Goal: Information Seeking & Learning: Learn about a topic

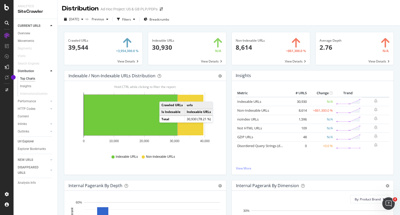
click at [36, 141] on link "Url Explorer" at bounding box center [36, 141] width 36 height 5
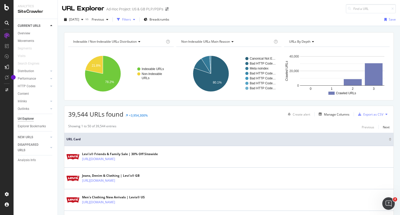
click at [137, 20] on div "button" at bounding box center [134, 19] width 6 height 3
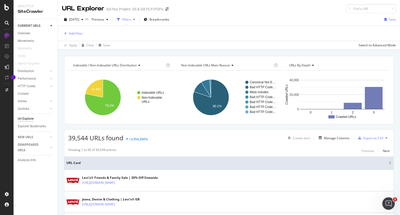
click at [85, 33] on div "Add Filter" at bounding box center [229, 33] width 334 height 15
click at [80, 33] on div "Add Filter" at bounding box center [76, 33] width 14 height 4
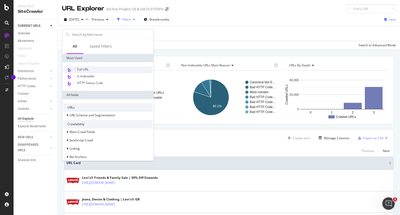
click at [102, 67] on div "Full URL" at bounding box center [107, 69] width 89 height 7
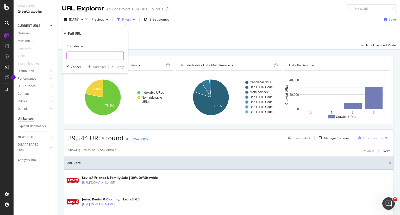
click at [84, 54] on input "text" at bounding box center [95, 56] width 57 height 8
type input "%2f"
click at [117, 67] on div "Apply" at bounding box center [120, 67] width 8 height 4
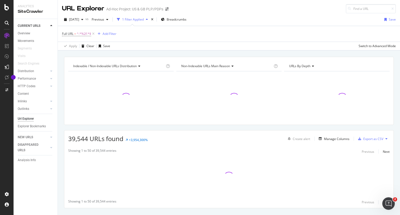
scroll to position [11, 0]
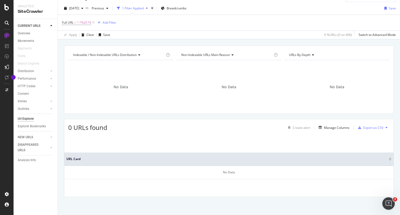
click at [60, 195] on div "Indexable / Non-Indexable URLs distribution Chart (by Value) Table Expand Expor…" at bounding box center [229, 131] width 342 height 170
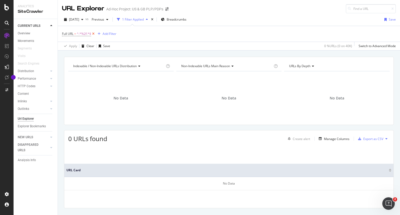
click at [93, 34] on icon at bounding box center [93, 33] width 4 height 5
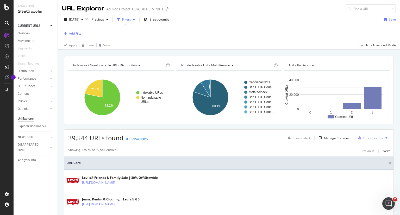
click at [82, 33] on div "Add Filter" at bounding box center [76, 33] width 14 height 4
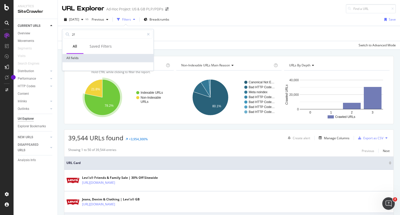
type input "2f"
click at [32, 184] on div "CURRENT URLS Overview Movements Segments Visits Search Engines Distribution Top…" at bounding box center [36, 117] width 44 height 196
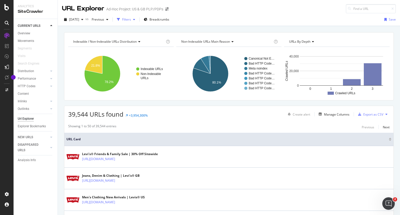
click at [135, 19] on icon "button" at bounding box center [134, 19] width 2 height 3
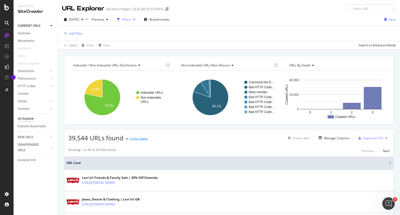
click at [84, 34] on div "Add Filter" at bounding box center [229, 33] width 334 height 15
click at [79, 34] on div "Add Filter" at bounding box center [76, 33] width 14 height 4
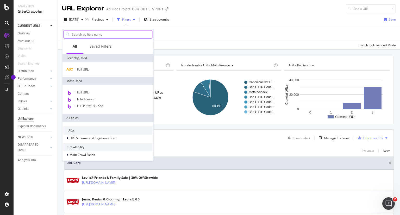
click at [82, 35] on input "text" at bounding box center [111, 34] width 81 height 8
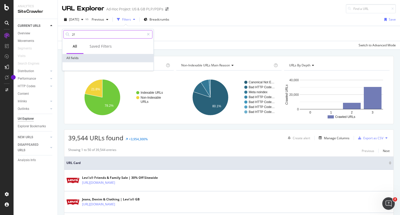
type input "2f"
click at [148, 34] on icon at bounding box center [148, 35] width 3 height 4
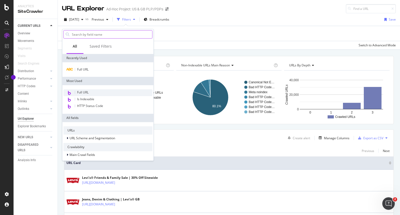
click at [85, 95] on div "Full URL" at bounding box center [107, 92] width 89 height 7
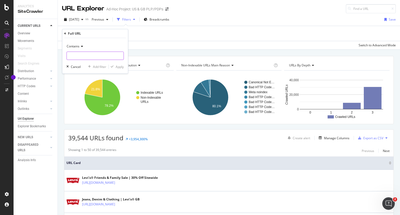
click at [88, 56] on input "text" at bounding box center [95, 56] width 57 height 8
type input "2f"
click at [122, 66] on div "Apply" at bounding box center [120, 67] width 8 height 4
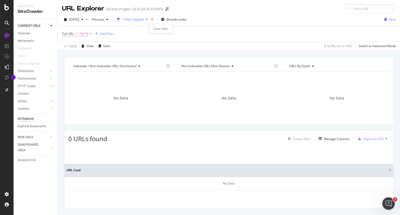
click at [153, 20] on icon "times" at bounding box center [152, 19] width 2 height 3
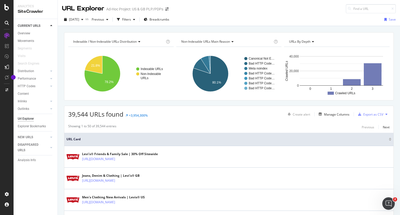
click at [53, 173] on div "CURRENT URLS Overview Movements Segments Visits Search Engines Distribution Top…" at bounding box center [36, 117] width 44 height 196
click at [355, 7] on input at bounding box center [371, 8] width 50 height 9
type input "%2f"
click at [137, 21] on div "Filters" at bounding box center [126, 20] width 22 height 8
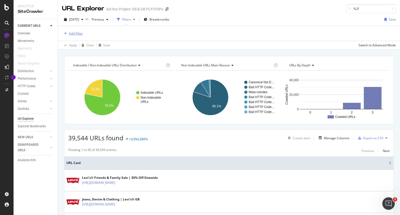
click at [68, 35] on div "Add Filter" at bounding box center [72, 34] width 21 height 6
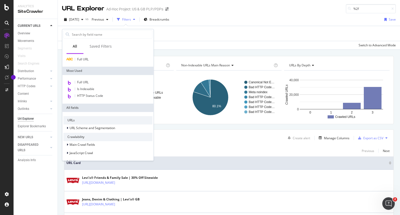
scroll to position [11, 0]
click at [113, 126] on span "URL Scheme and Segmentation" at bounding box center [93, 127] width 46 height 4
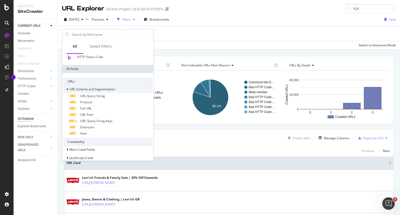
scroll to position [50, 0]
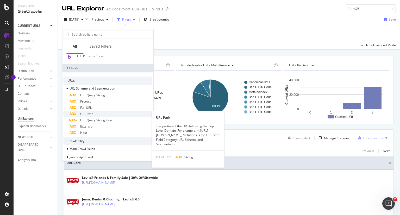
click at [118, 113] on div "URL Path" at bounding box center [111, 114] width 83 height 6
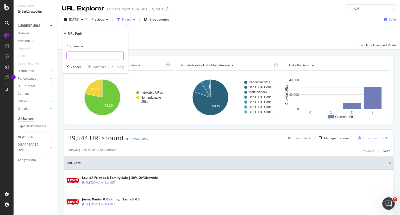
click at [98, 57] on input "text" at bounding box center [95, 56] width 57 height 8
type input "2f"
click at [98, 66] on div "Add filter" at bounding box center [99, 67] width 13 height 4
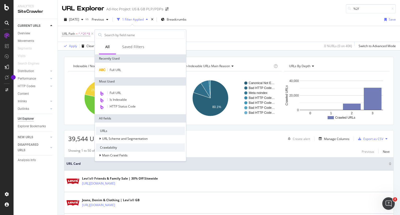
click at [205, 34] on div "URL Path = ^.*2f.*$ Add Filter" at bounding box center [229, 34] width 334 height 16
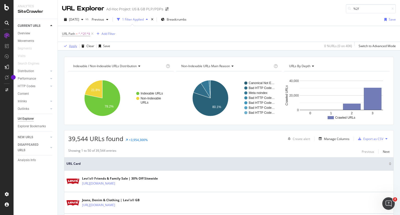
click at [67, 47] on div "button" at bounding box center [65, 46] width 7 height 3
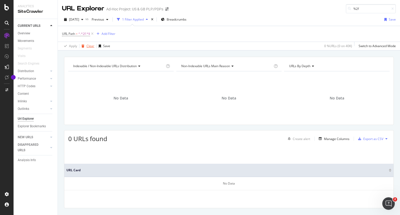
click at [90, 45] on div "Clear" at bounding box center [91, 46] width 8 height 4
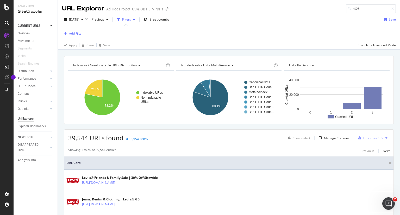
click at [81, 36] on div "Add Filter" at bounding box center [72, 34] width 21 height 6
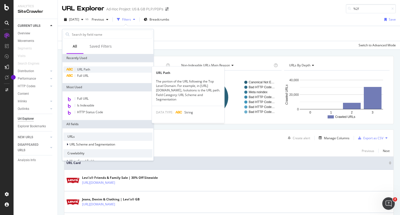
click at [95, 69] on div "URL Path" at bounding box center [107, 69] width 89 height 6
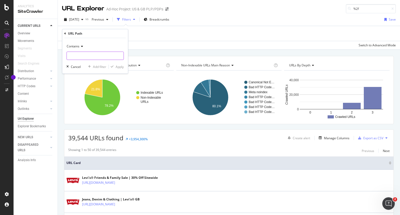
click at [97, 58] on input "text" at bounding box center [95, 56] width 57 height 8
type input "2F"
click at [116, 67] on div "Apply" at bounding box center [120, 67] width 8 height 4
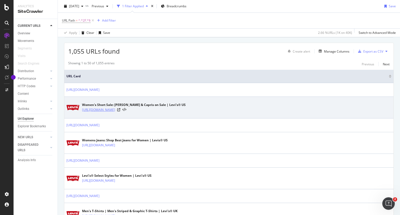
scroll to position [89, 0]
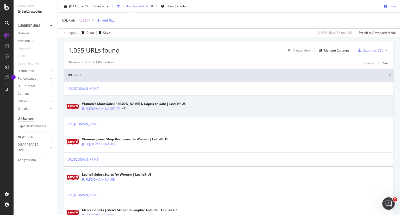
click at [120, 108] on icon at bounding box center [118, 108] width 3 height 3
click at [126, 107] on icon at bounding box center [124, 109] width 4 height 4
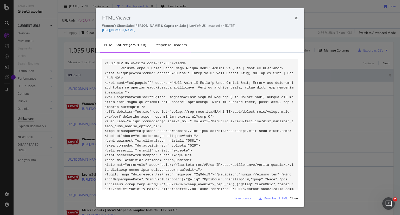
click at [176, 48] on div "Response Headers" at bounding box center [170, 45] width 41 height 14
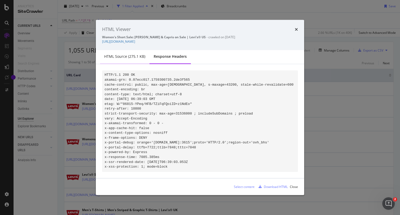
click at [118, 54] on div "HTML source (275.1 KB)" at bounding box center [124, 56] width 41 height 5
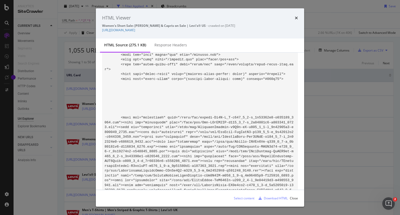
scroll to position [0, 0]
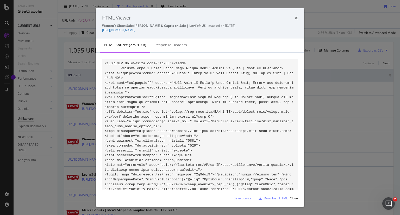
click at [168, 54] on div "modal" at bounding box center [200, 121] width 208 height 137
click at [169, 50] on div "Response Headers" at bounding box center [170, 45] width 41 height 14
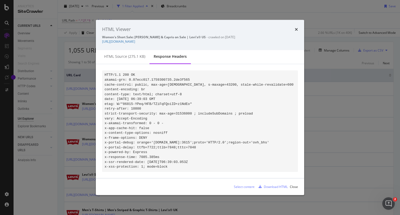
drag, startPoint x: 287, startPoint y: 39, endPoint x: 102, endPoint y: 42, distance: 185.0
click at [102, 42] on div "HTML Viewer Women's Short Sale: [PERSON_NAME] & Capris on Sale | Levi's® US - c…" at bounding box center [200, 35] width 208 height 30
copy link "[URL][DOMAIN_NAME]"
click at [299, 23] on div "HTML Viewer Women's Short Sale: [PERSON_NAME] & Capris on Sale | Levi's® US - c…" at bounding box center [200, 35] width 208 height 30
click at [298, 27] on div "HTML Viewer Women's Short Sale: [PERSON_NAME] & Capris on Sale | Levi's® US - c…" at bounding box center [200, 35] width 208 height 30
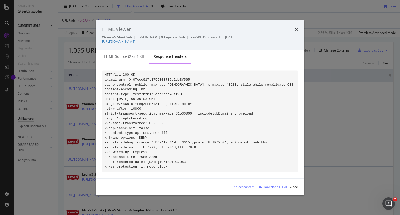
click at [298, 29] on div "times" at bounding box center [296, 29] width 3 height 7
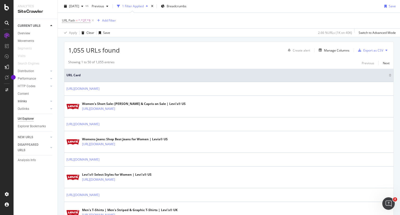
click at [41, 101] on link "Inlinks" at bounding box center [33, 101] width 31 height 5
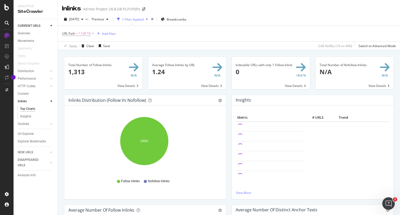
click at [131, 67] on span at bounding box center [103, 73] width 78 height 33
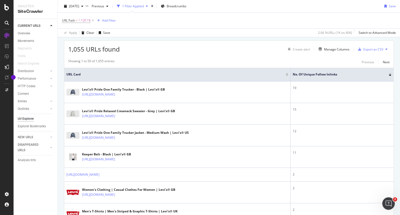
scroll to position [90, 0]
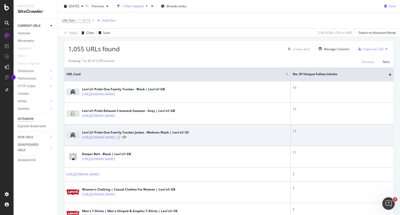
click at [120, 138] on icon at bounding box center [118, 137] width 3 height 3
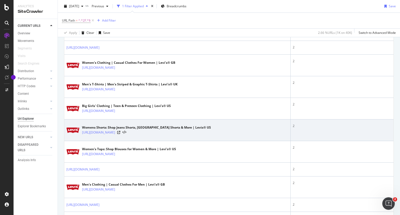
scroll to position [217, 0]
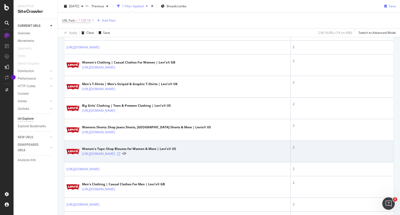
click at [120, 153] on icon at bounding box center [118, 153] width 3 height 3
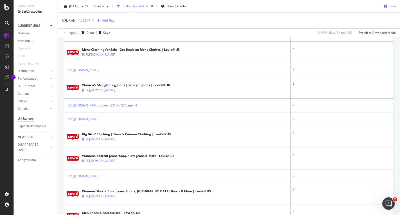
scroll to position [406, 0]
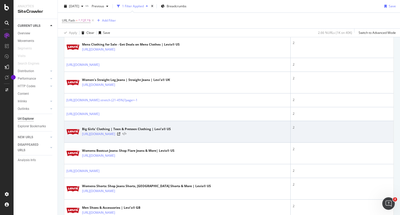
click at [126, 136] on icon at bounding box center [124, 134] width 4 height 4
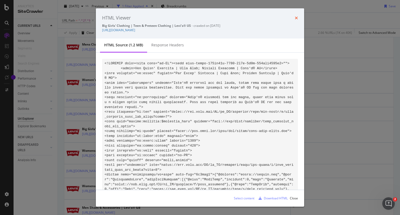
click at [297, 17] on icon "times" at bounding box center [296, 18] width 3 height 4
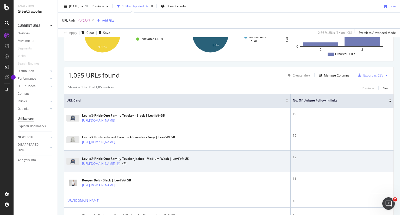
scroll to position [0, 0]
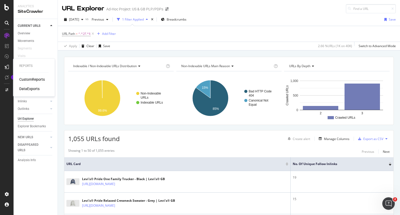
click at [26, 78] on div "CustomReports" at bounding box center [32, 79] width 26 height 5
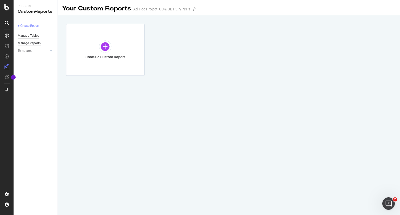
click at [35, 36] on div "Manage Tables" at bounding box center [28, 35] width 21 height 5
click at [28, 51] on div "Templates" at bounding box center [25, 50] width 15 height 5
